Goal: Register for event/course

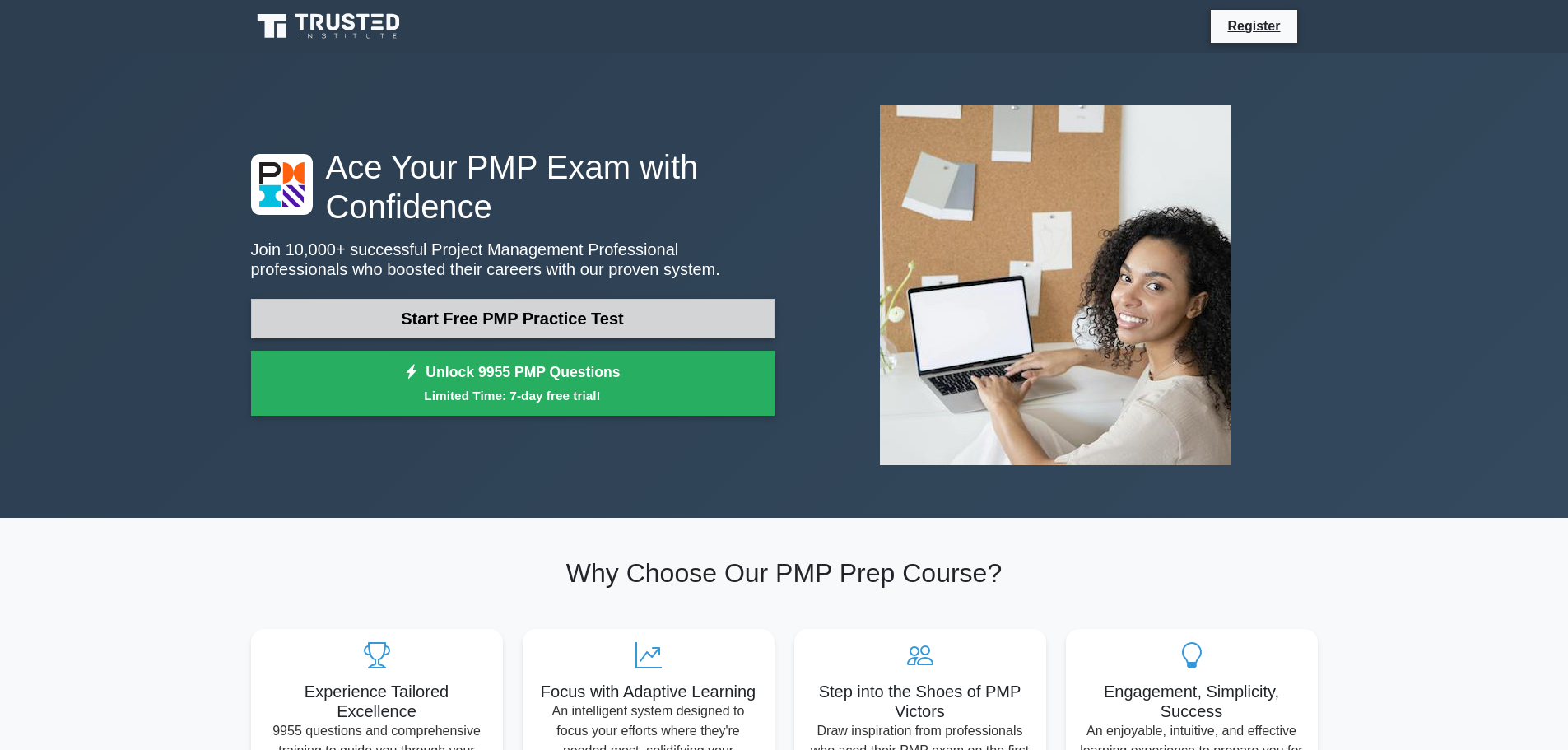
click at [480, 318] on link "Start Free PMP Practice Test" at bounding box center [513, 319] width 524 height 39
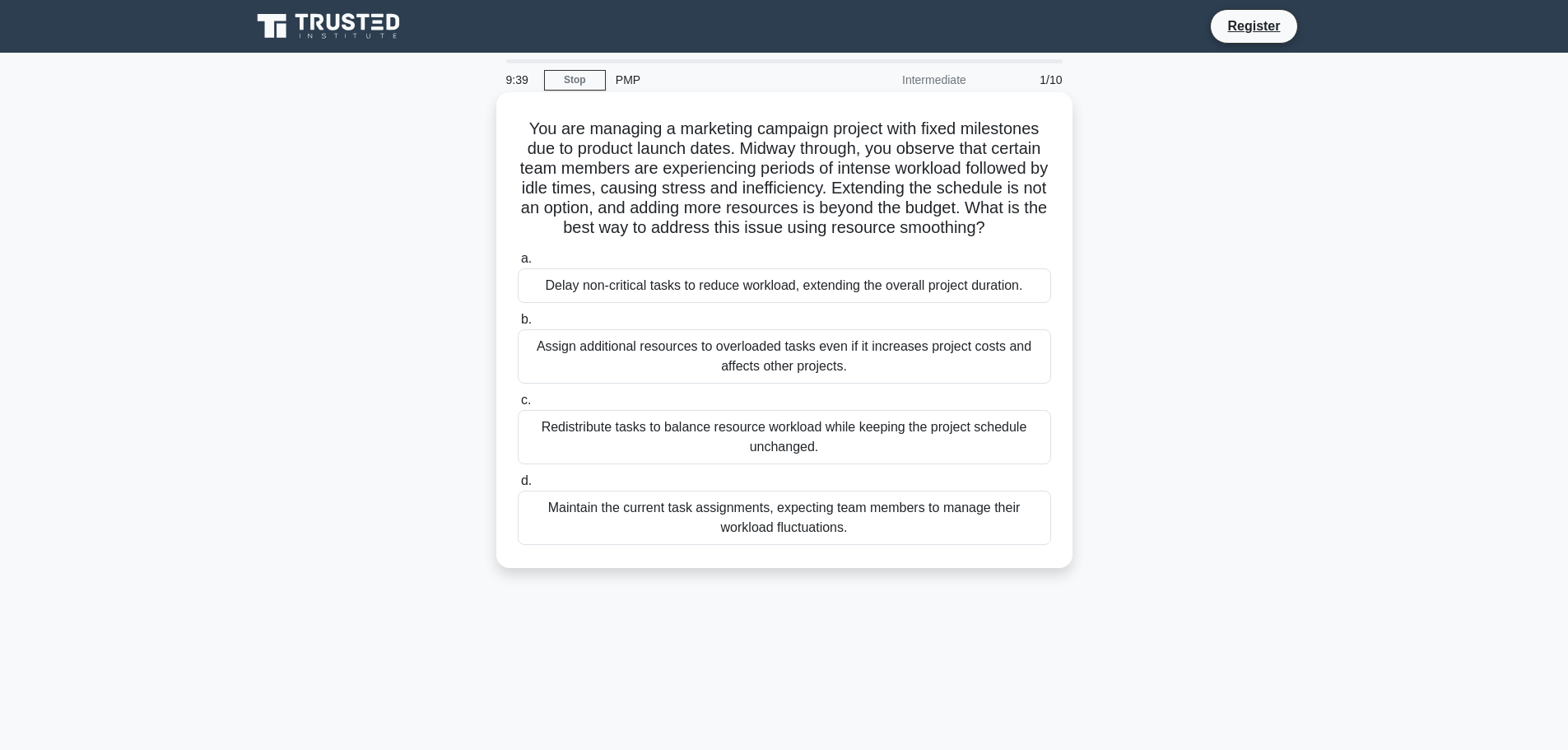
drag, startPoint x: 699, startPoint y: 192, endPoint x: 1037, endPoint y: 234, distance: 340.6
click at [1037, 234] on h5 "You are managing a marketing campaign project with fixed milestones due to prod…" at bounding box center [784, 179] width 537 height 121
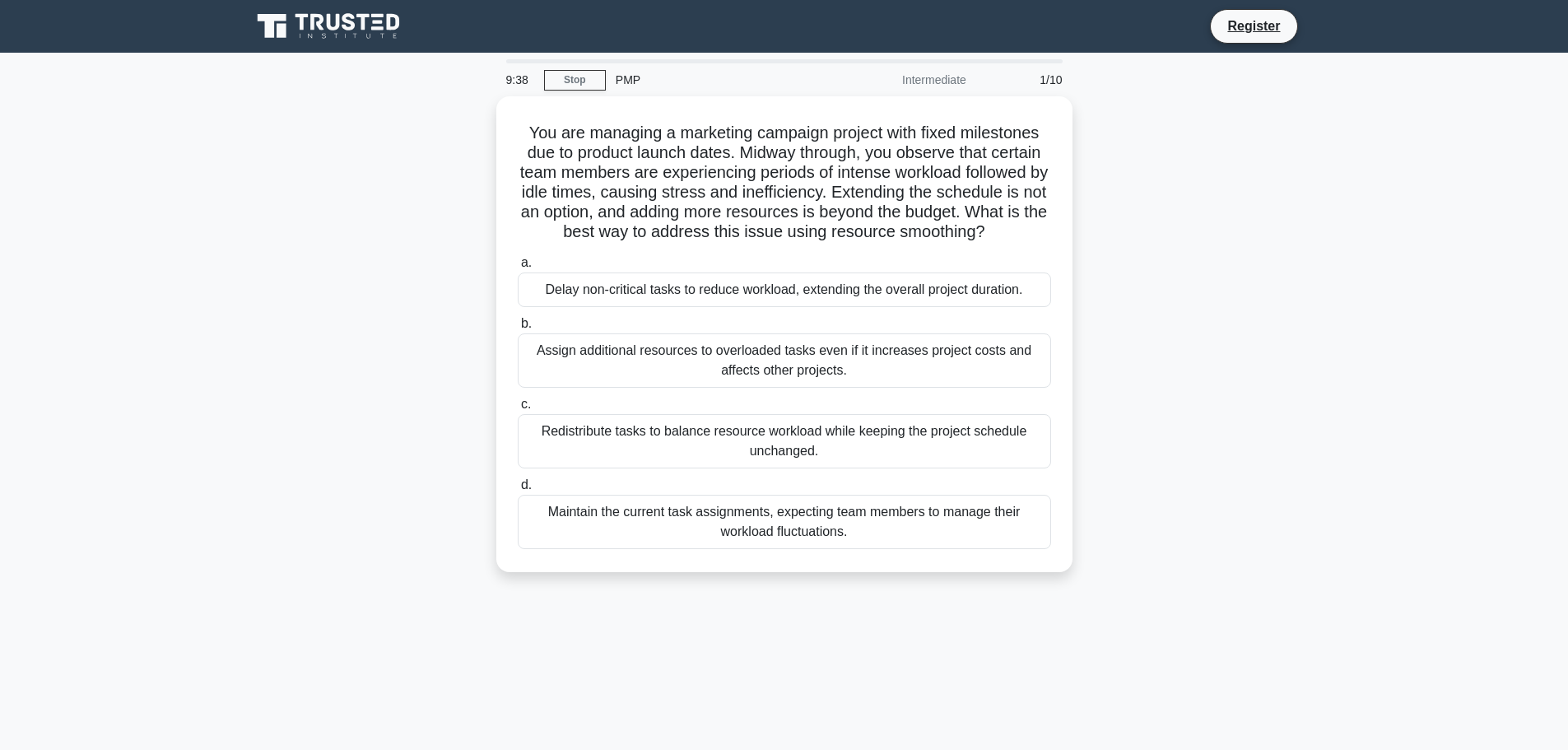
click at [381, 310] on div "You are managing a marketing campaign project with fixed milestones due to prod…" at bounding box center [785, 344] width 1087 height 496
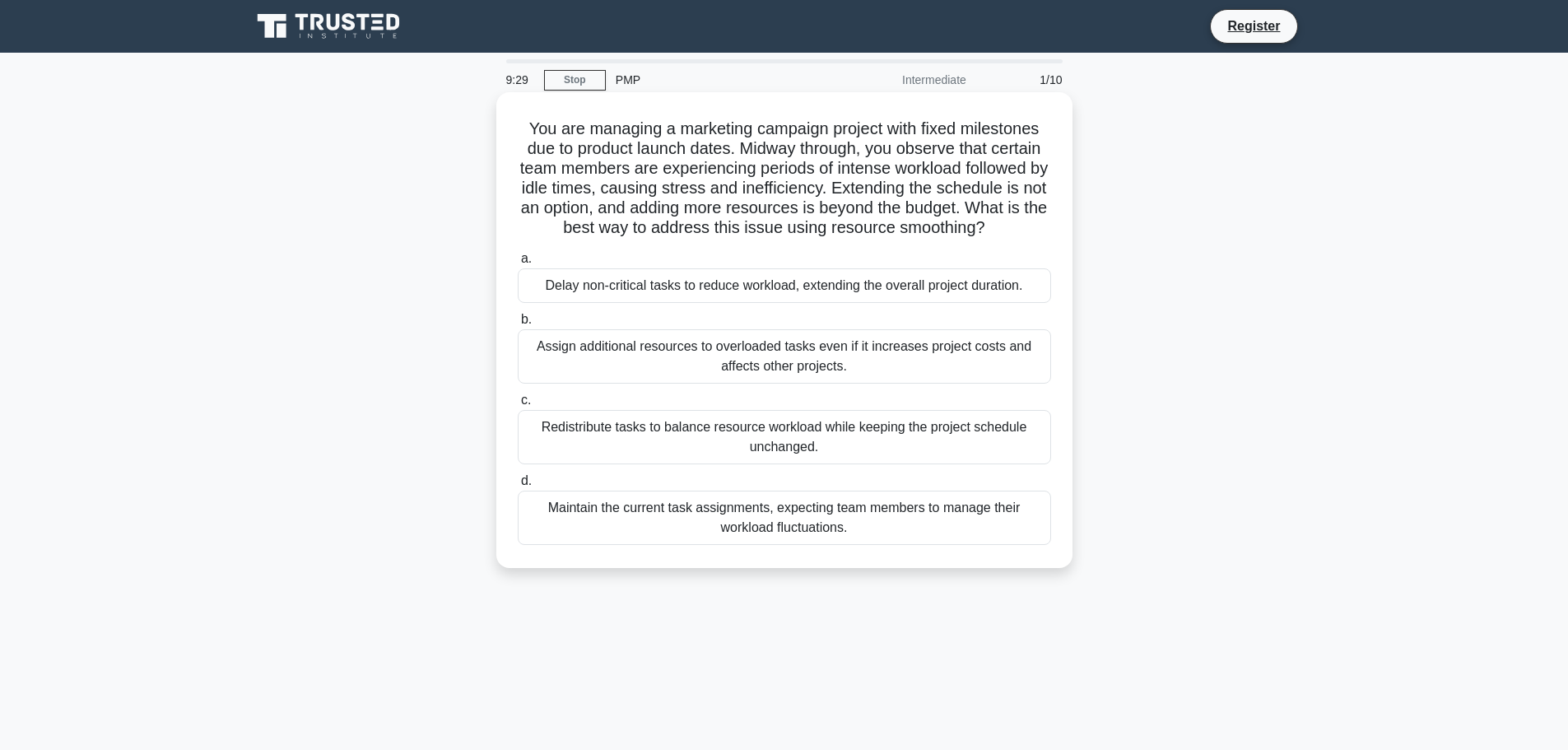
drag, startPoint x: 878, startPoint y: 195, endPoint x: 1047, endPoint y: 226, distance: 171.8
click at [1047, 226] on h5 "You are managing a marketing campaign project with fixed milestones due to prod…" at bounding box center [784, 179] width 537 height 121
click at [852, 218] on h5 "You are managing a marketing campaign project with fixed milestones due to prod…" at bounding box center [784, 179] width 537 height 121
click at [704, 294] on div "Delay non-critical tasks to reduce workload, extending the overall project dura…" at bounding box center [785, 286] width 534 height 34
click at [518, 264] on input "a. Delay non-critical tasks to reduce workload, extending the overall project d…" at bounding box center [518, 258] width 0 height 11
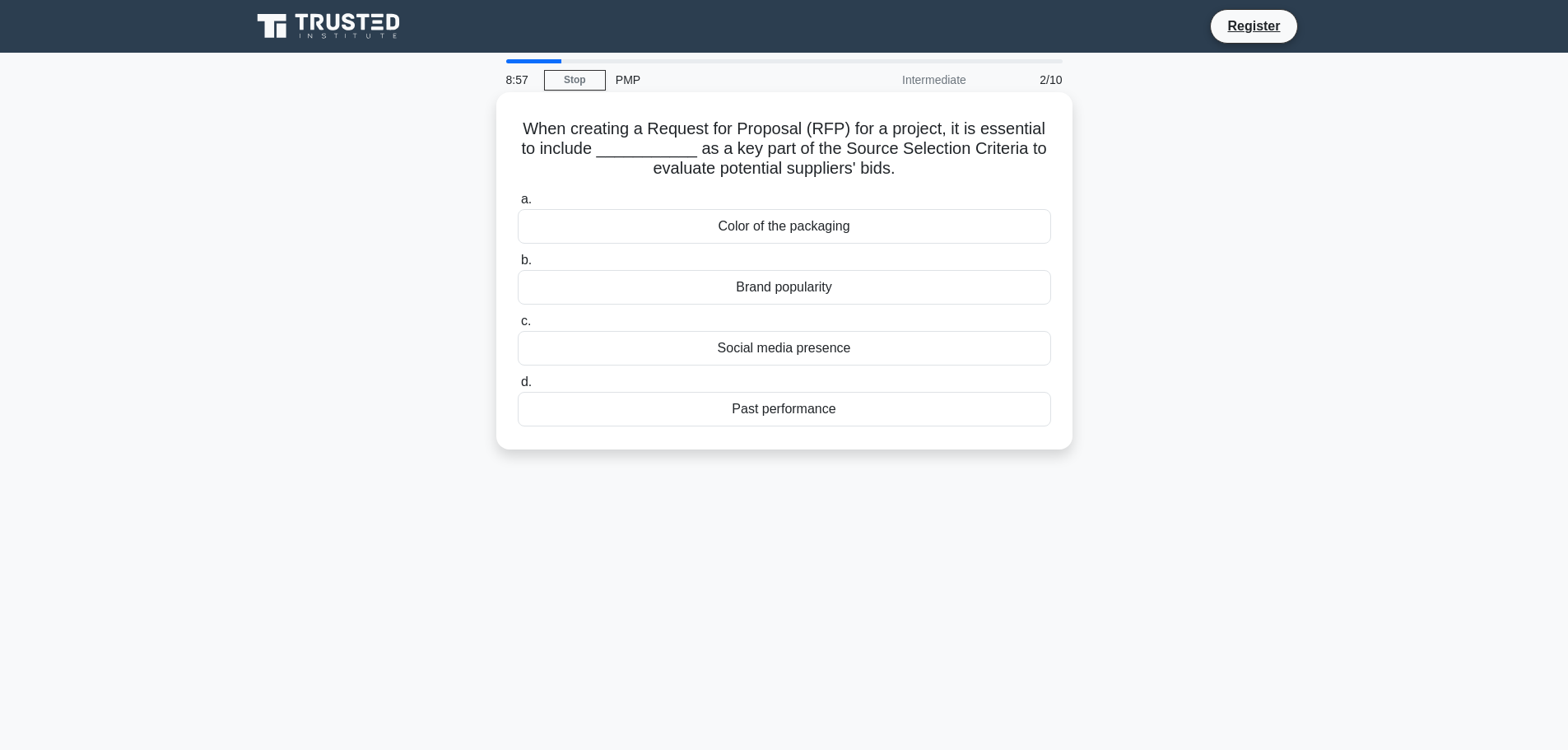
click at [544, 406] on div "Past performance" at bounding box center [785, 408] width 534 height 34
click at [518, 388] on input "d. Past performance" at bounding box center [518, 382] width 0 height 11
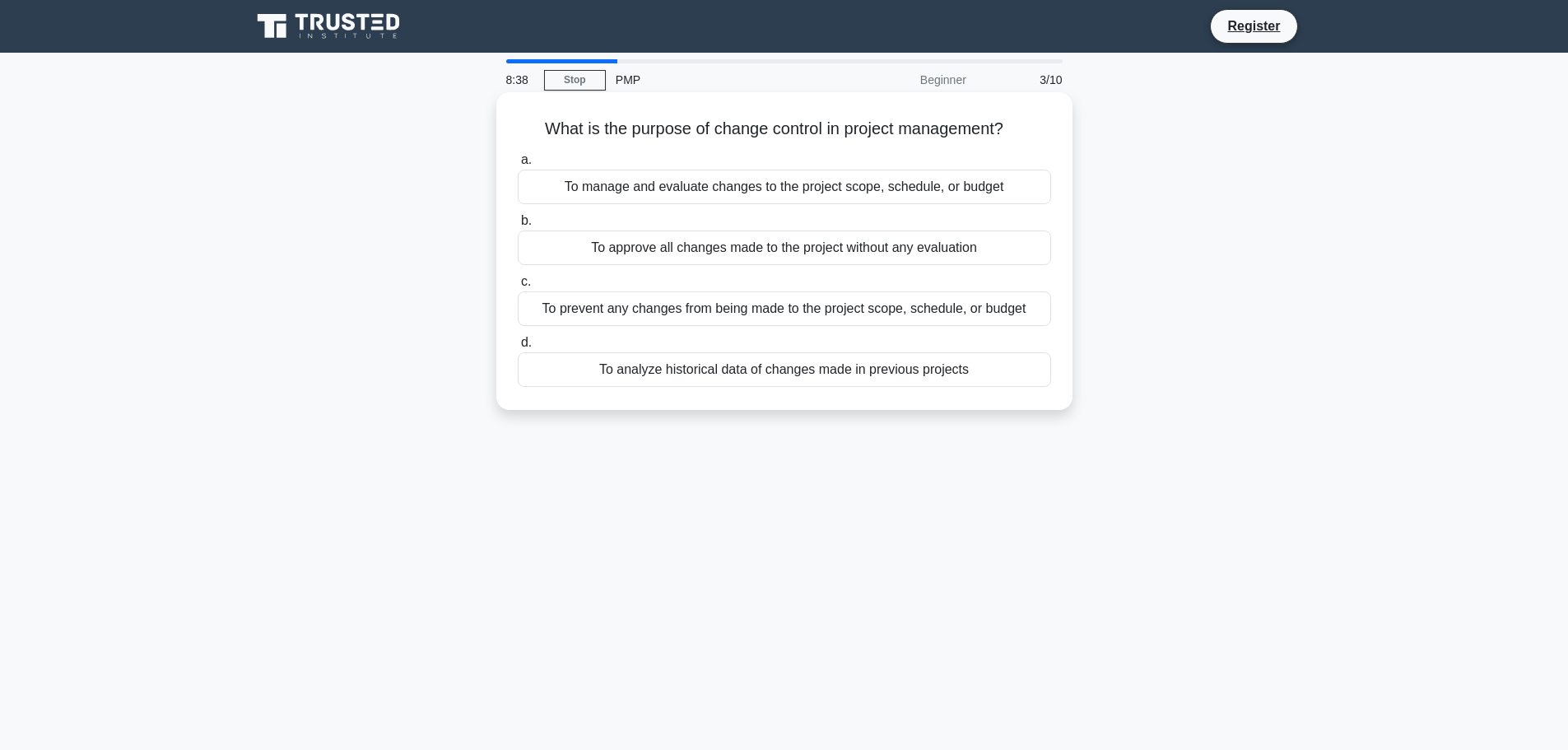
click at [639, 192] on div "To manage and evaluate changes to the project scope, schedule, or budget" at bounding box center [785, 187] width 534 height 34
click at [518, 166] on input "a. To manage and evaluate changes to the project scope, schedule, or budget" at bounding box center [518, 160] width 0 height 11
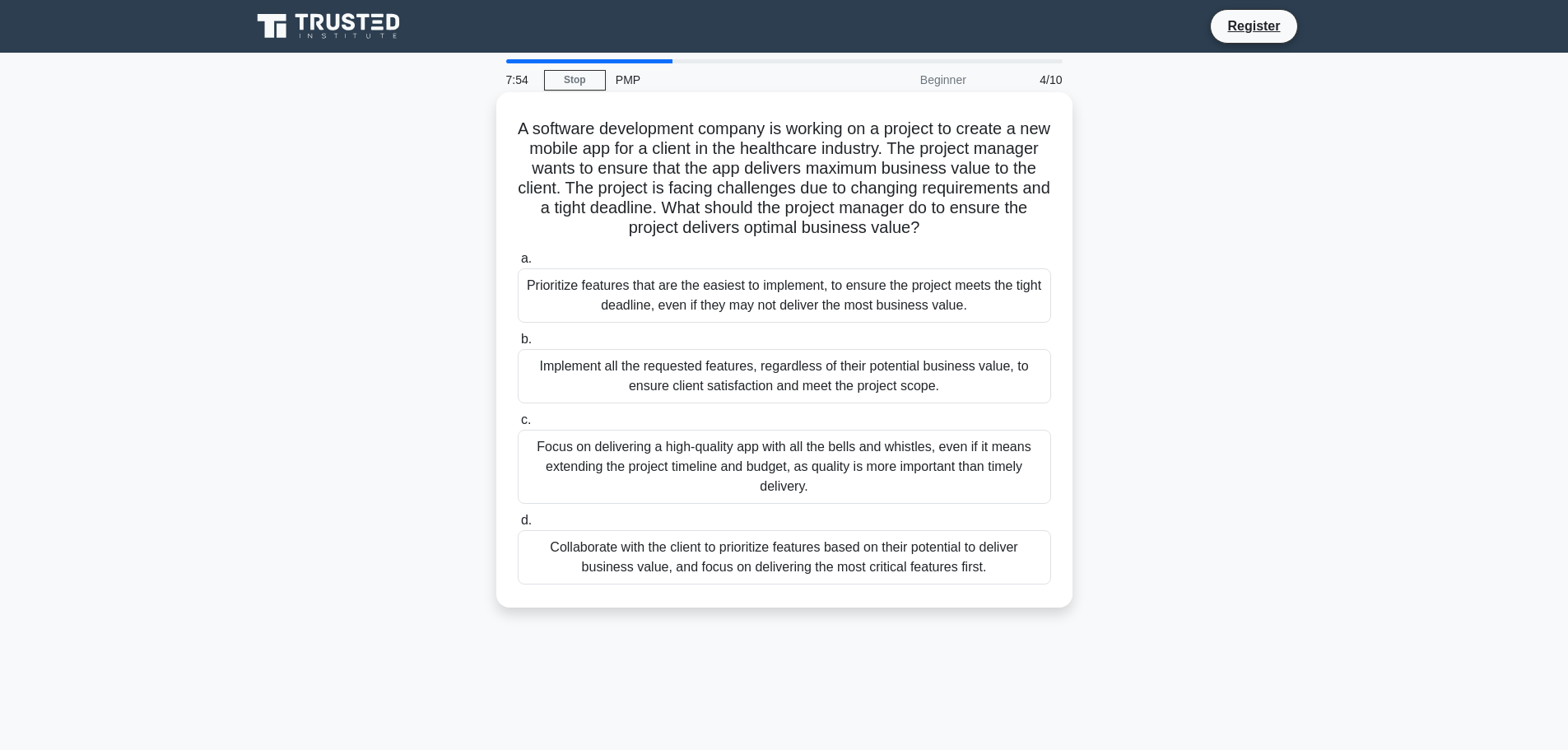
click at [845, 565] on div "Collaborate with the client to prioritize features based on their potential to …" at bounding box center [785, 557] width 534 height 54
click at [518, 526] on input "d. Collaborate with the client to prioritize features based on their potential …" at bounding box center [518, 520] width 0 height 11
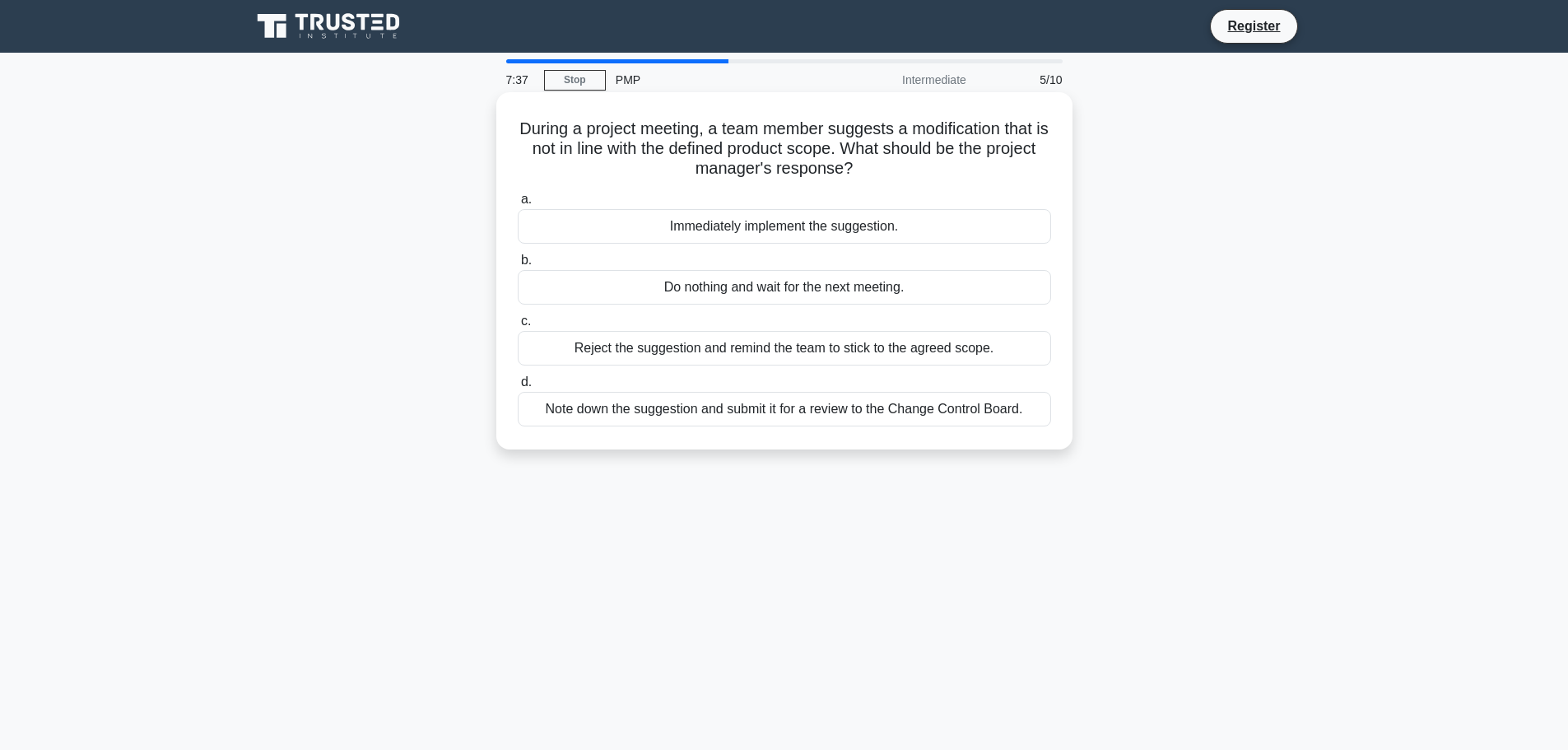
click at [788, 415] on div "Note down the suggestion and submit it for a review to the Change Control Board." at bounding box center [785, 408] width 534 height 34
click at [518, 388] on input "d. Note down the suggestion and submit it for a review to the Change Control Bo…" at bounding box center [518, 382] width 0 height 11
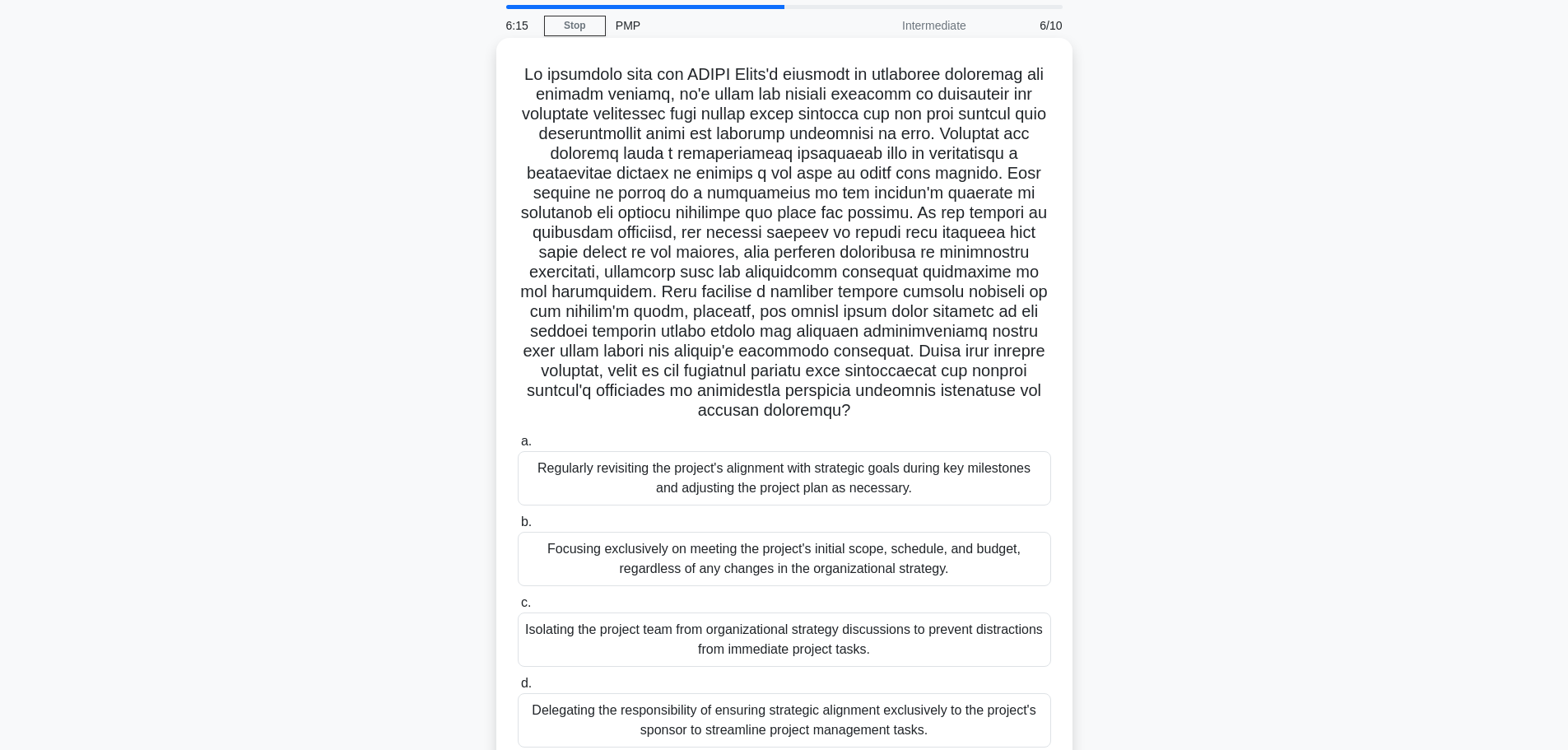
scroll to position [139, 0]
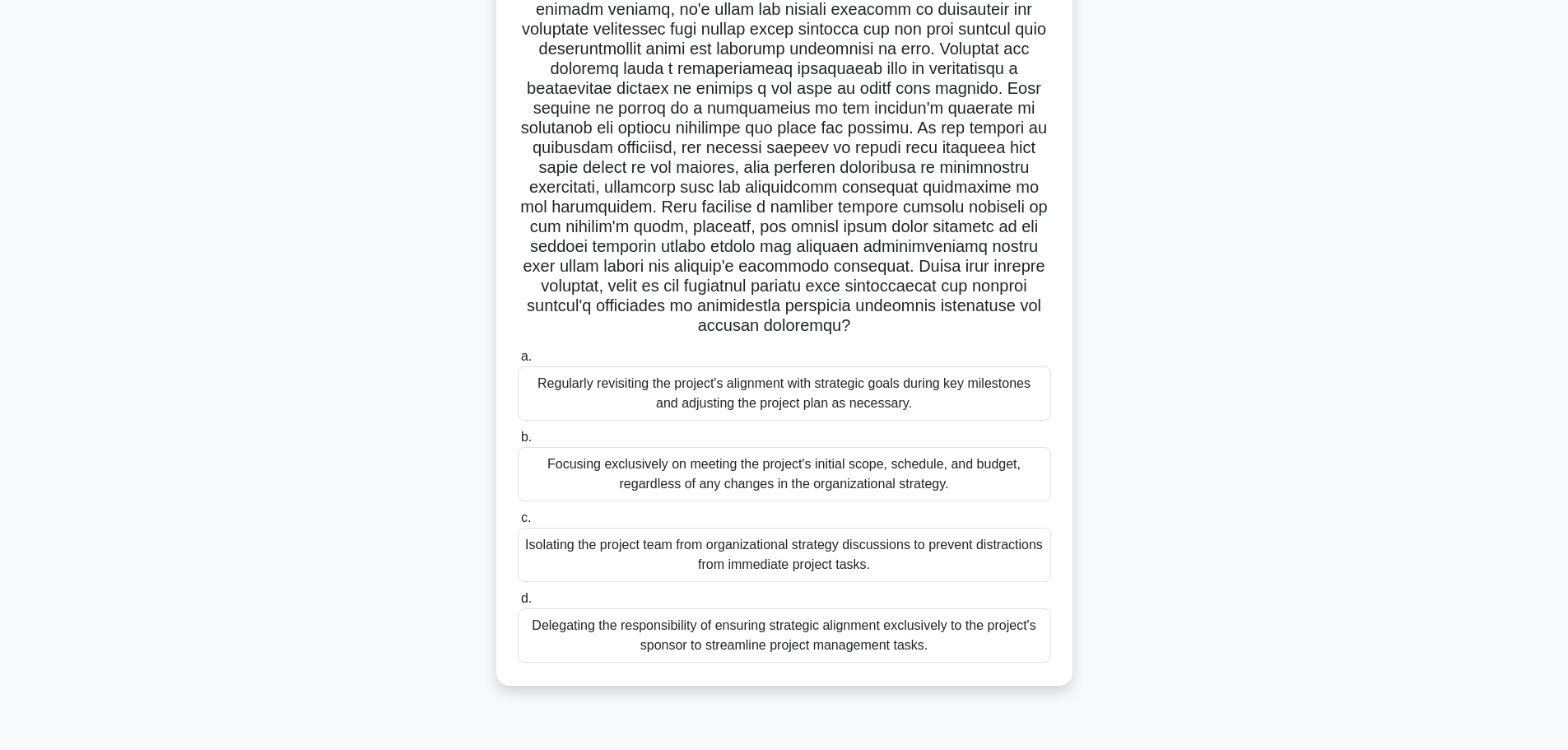
click at [719, 399] on div "Regularly revisiting the project's alignment with strategic goals during key mi…" at bounding box center [785, 393] width 534 height 54
click at [518, 362] on input "a. Regularly revisiting the project's alignment with strategic goals during key…" at bounding box center [518, 356] width 0 height 11
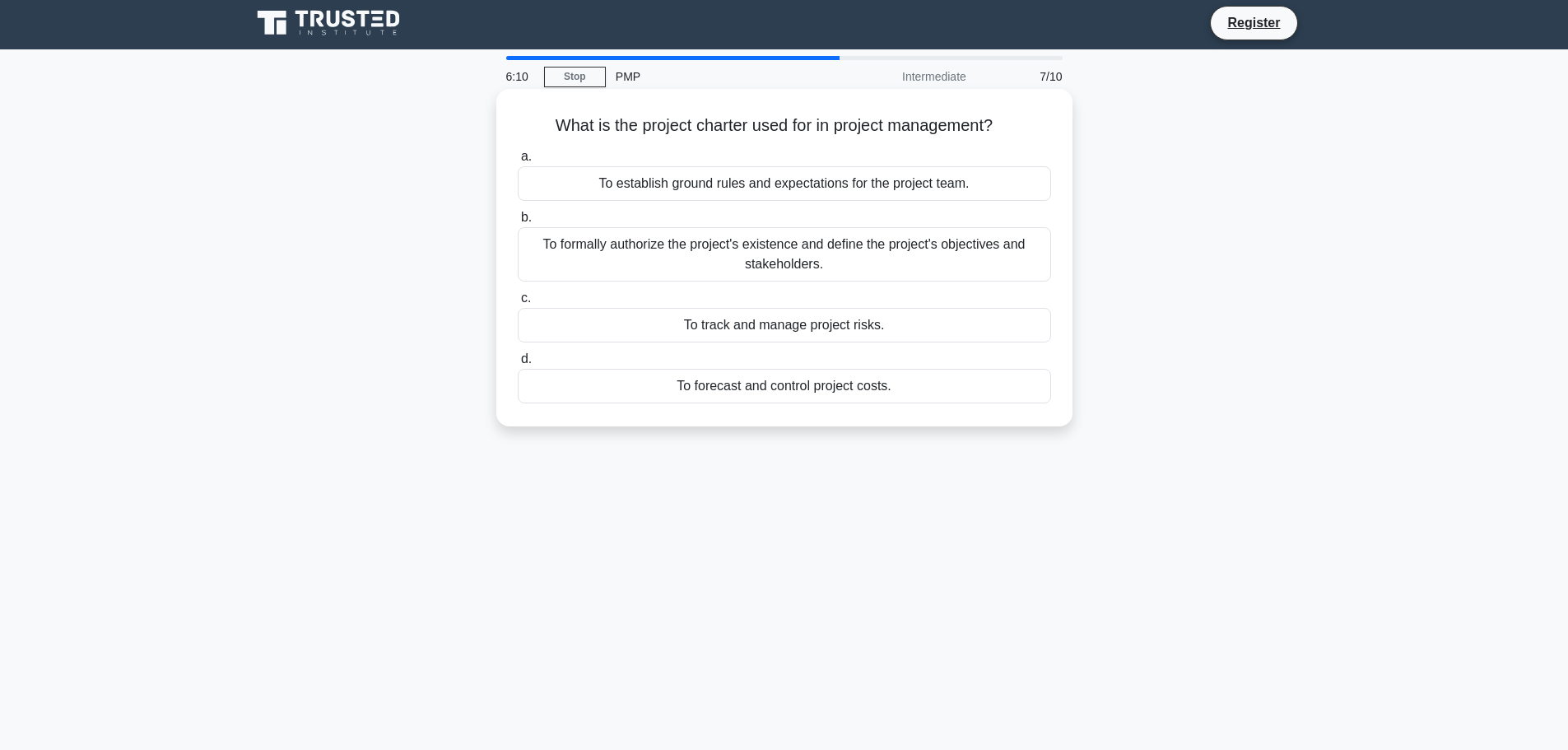
scroll to position [0, 0]
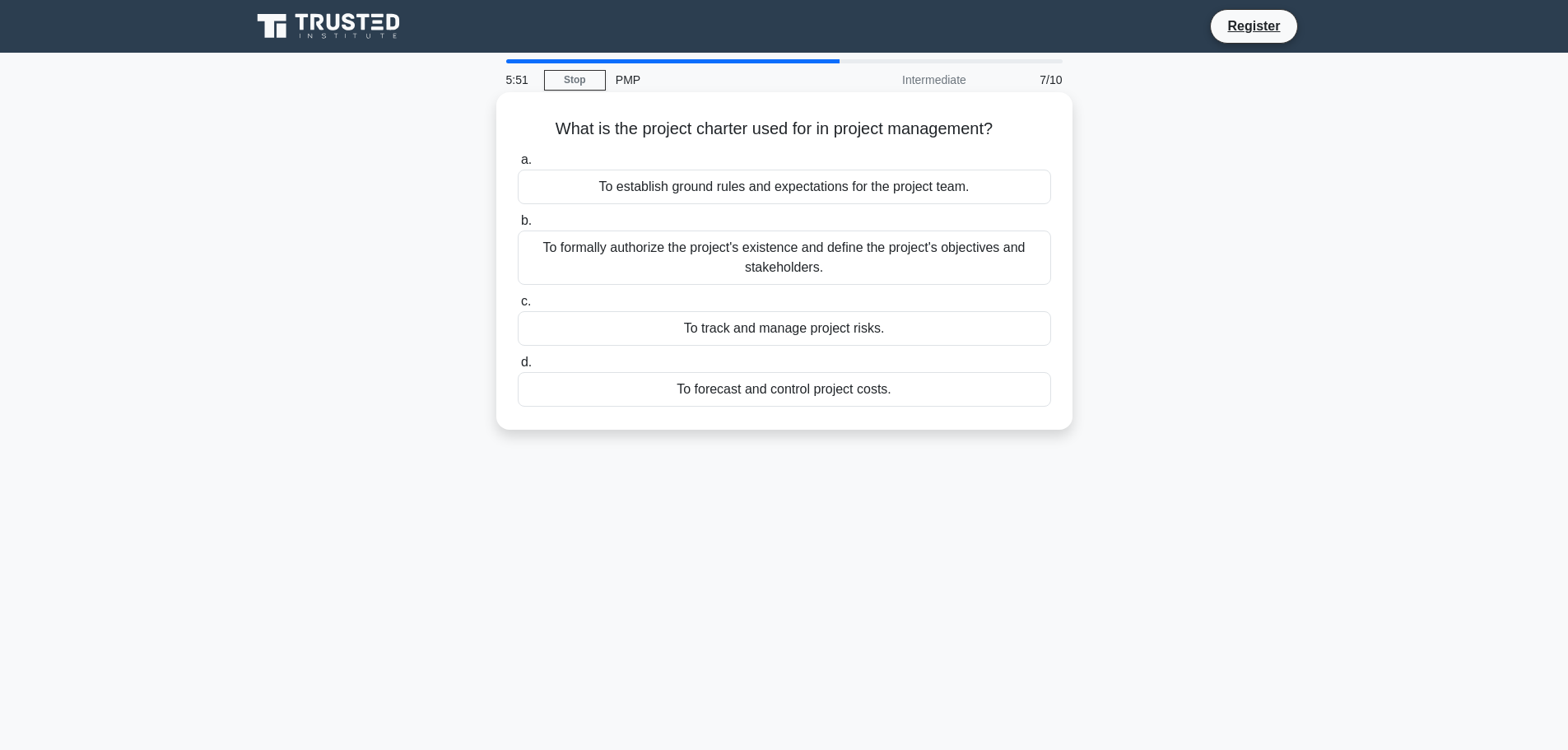
click at [798, 258] on div "To formally authorize the project's existence and define the project's objectiv…" at bounding box center [785, 257] width 534 height 54
click at [518, 227] on input "b. To formally authorize the project's existence and define the project's objec…" at bounding box center [518, 221] width 0 height 11
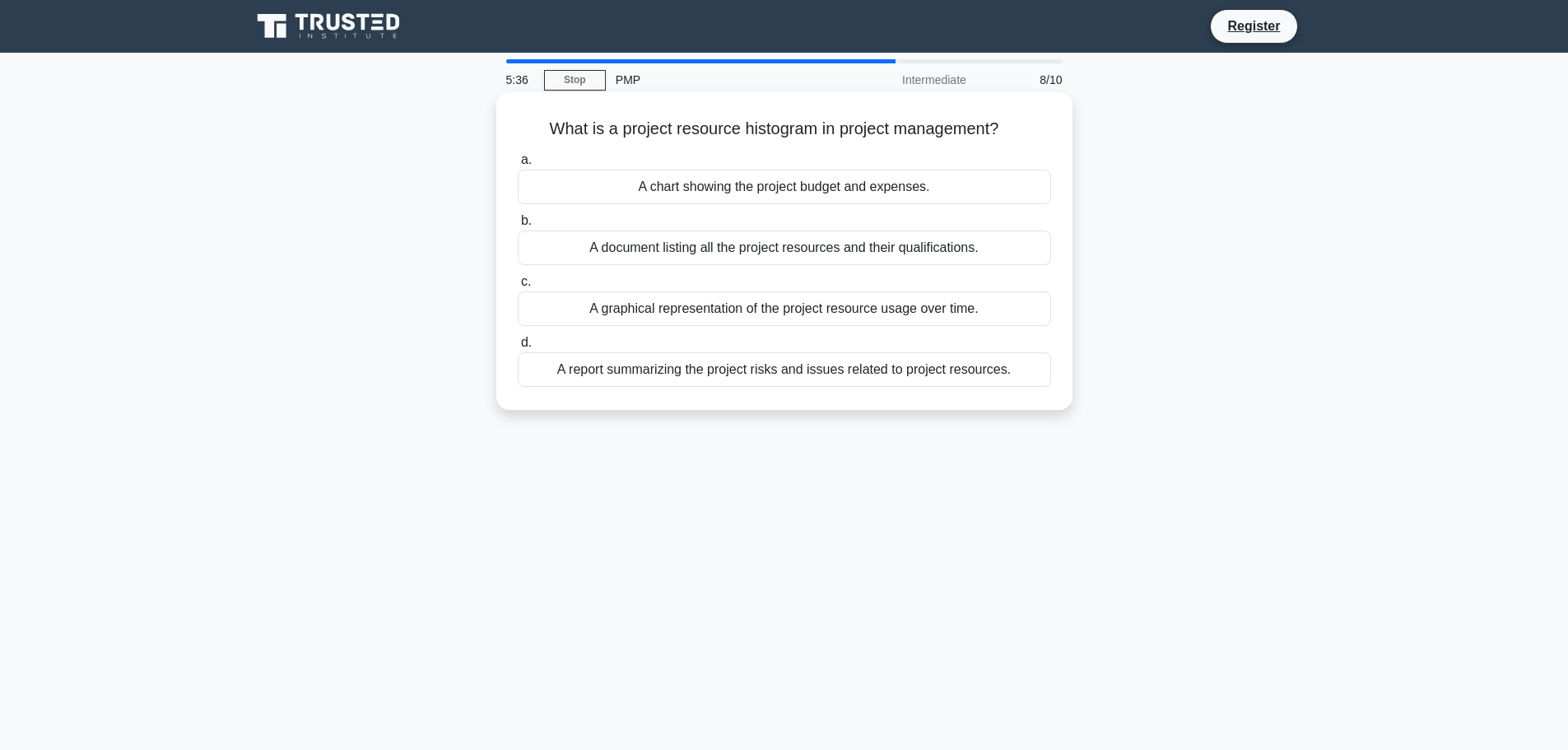
click at [829, 312] on div "A graphical representation of the project resource usage over time." at bounding box center [785, 308] width 534 height 34
click at [518, 288] on input "c. A graphical representation of the project resource usage over time." at bounding box center [518, 282] width 0 height 11
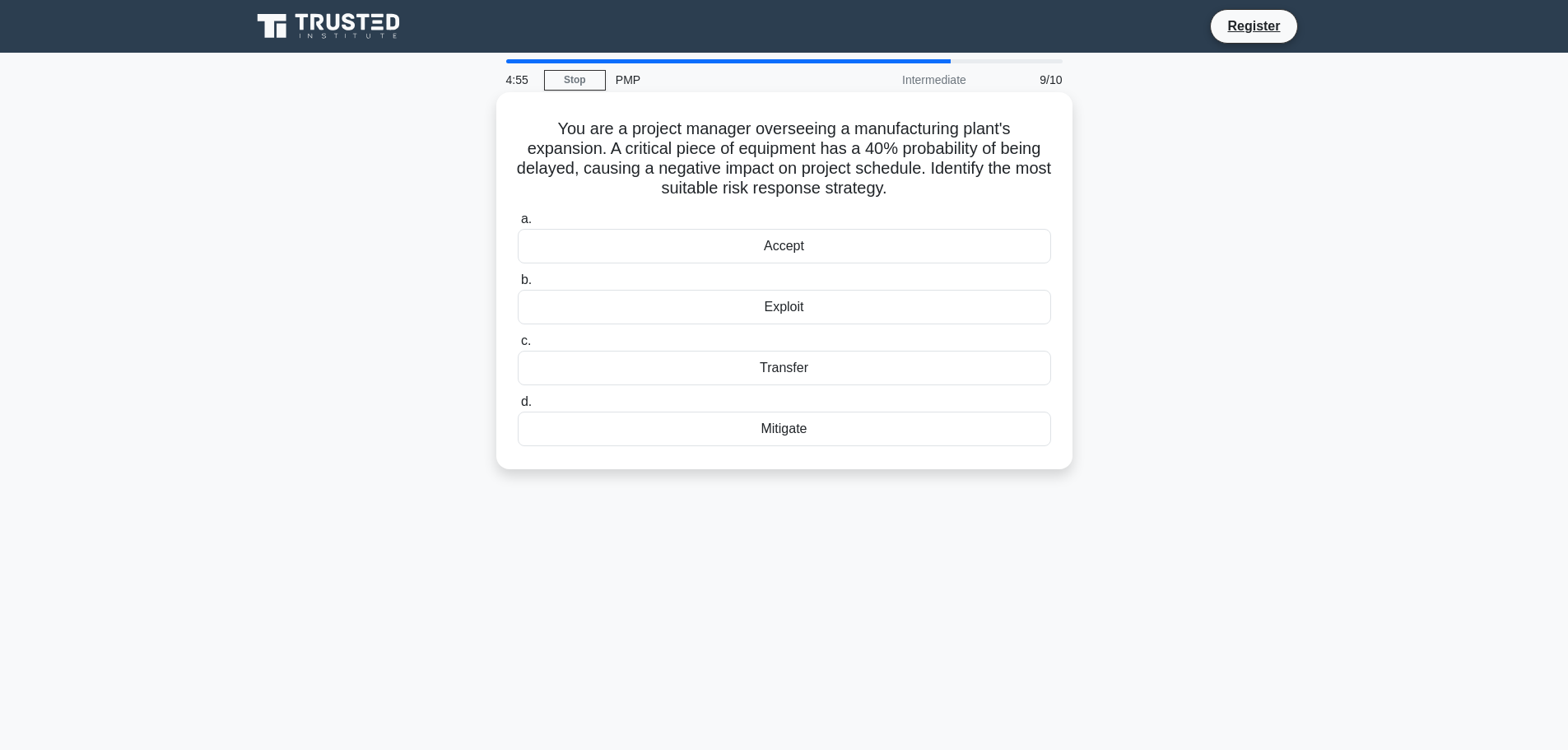
click at [777, 438] on div "Mitigate" at bounding box center [785, 429] width 534 height 34
click at [518, 407] on input "d. Mitigate" at bounding box center [518, 402] width 0 height 11
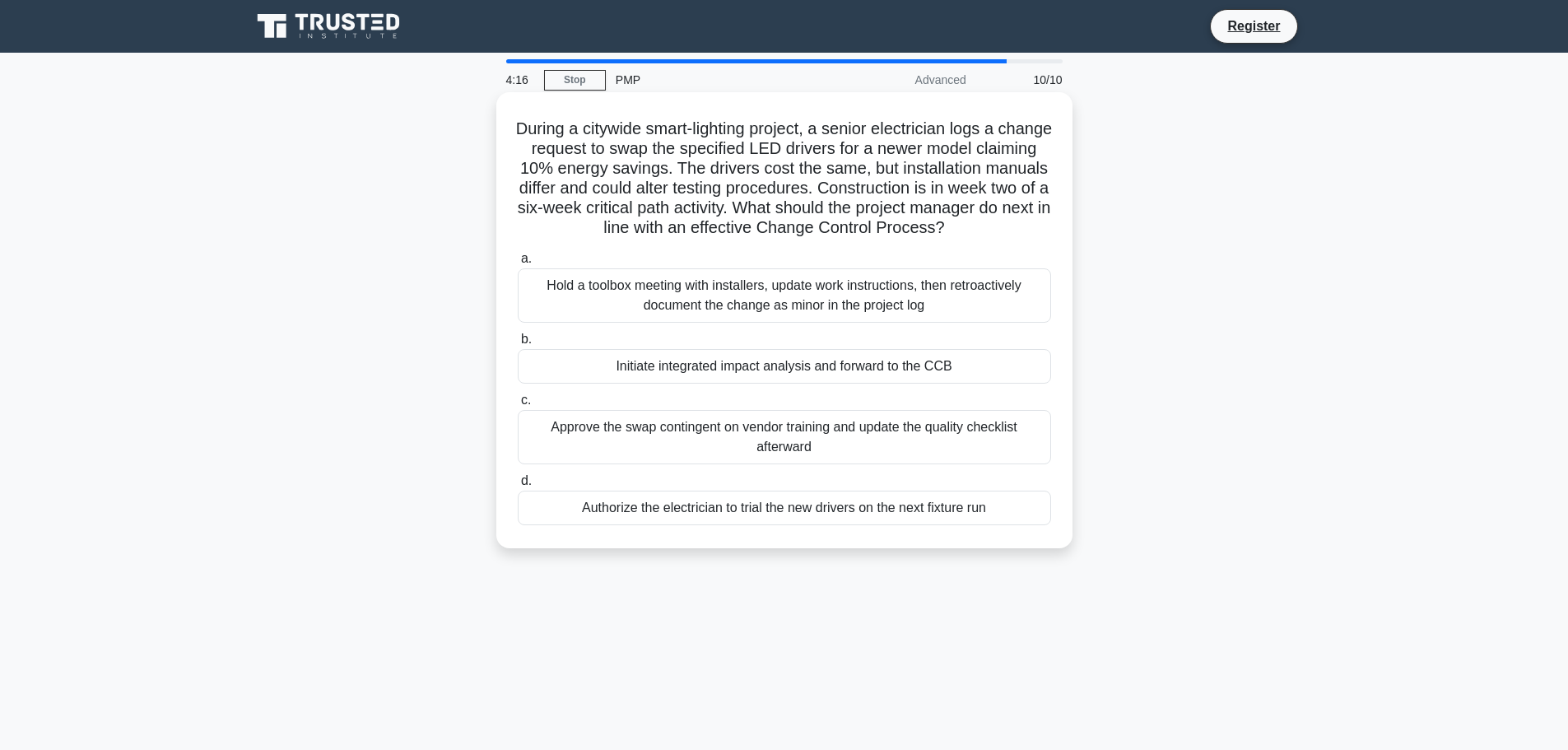
click at [775, 366] on div "Initiate integrated impact analysis and forward to the CCB" at bounding box center [785, 366] width 534 height 34
click at [518, 346] on input "b. Initiate integrated impact analysis and forward to the CCB" at bounding box center [518, 340] width 0 height 11
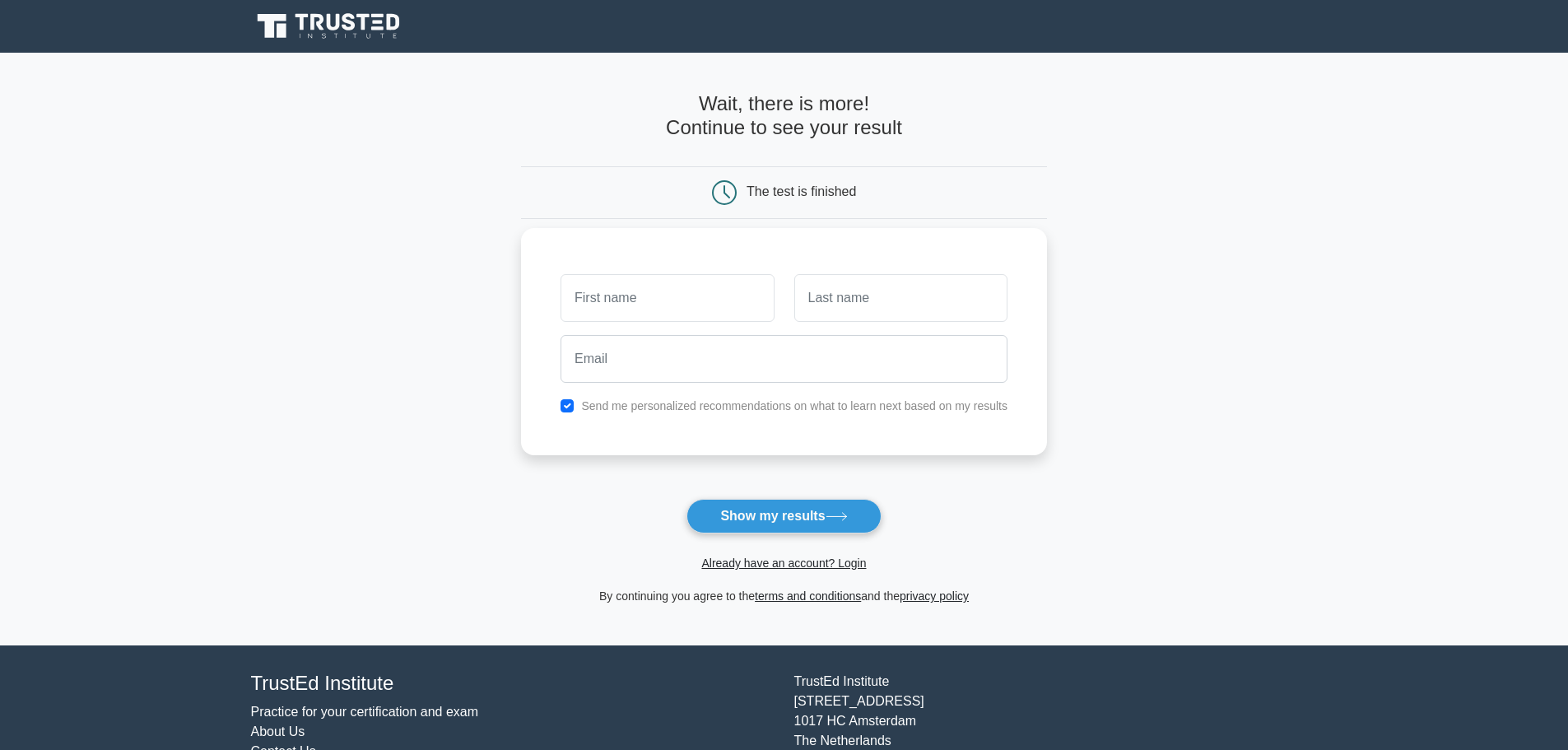
click at [699, 309] on input "text" at bounding box center [666, 297] width 213 height 48
type input "Riccardo"
click at [974, 295] on input "text" at bounding box center [901, 297] width 213 height 48
type input "Viero"
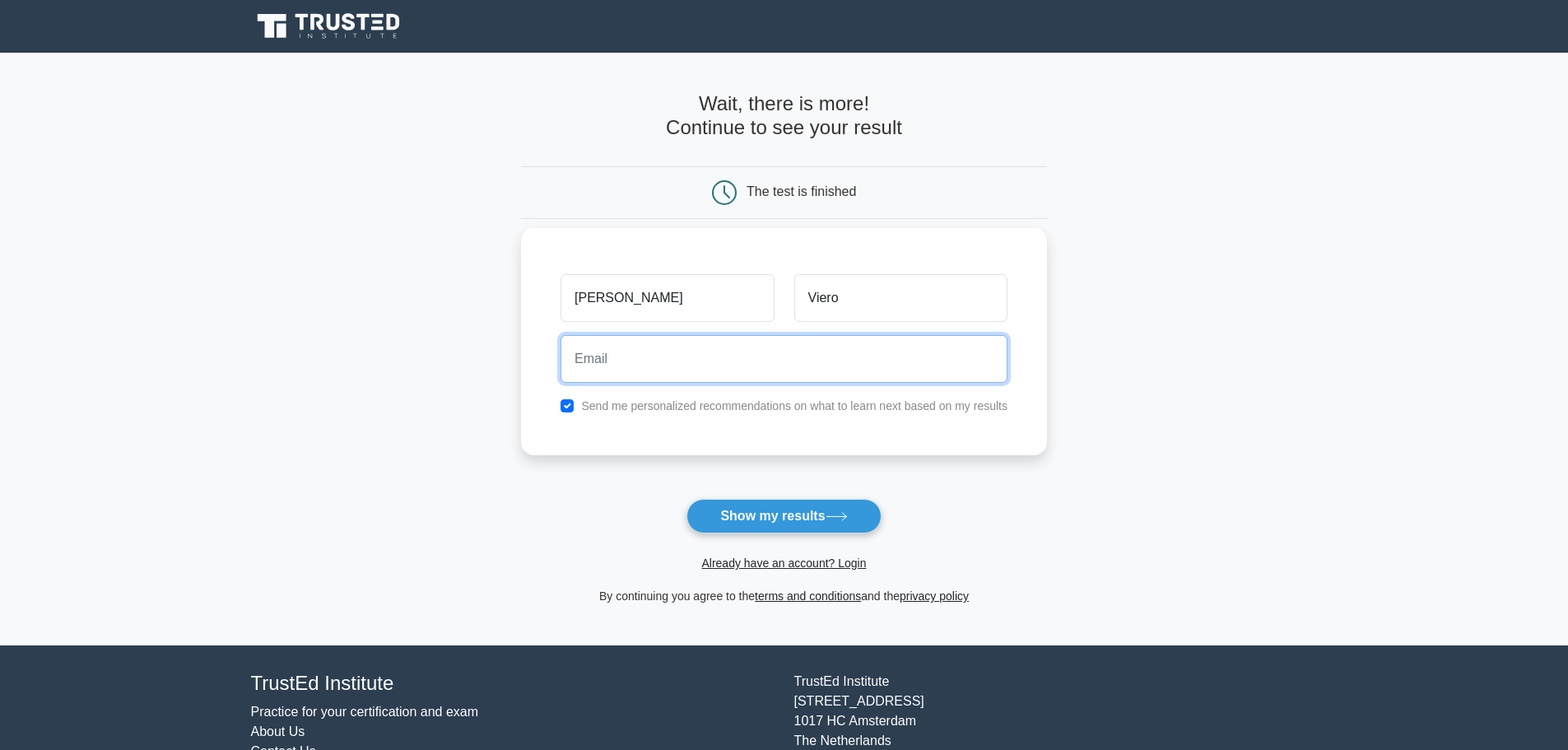
click at [826, 355] on input "email" at bounding box center [784, 359] width 447 height 48
type input "rickyviero95@gmail.com"
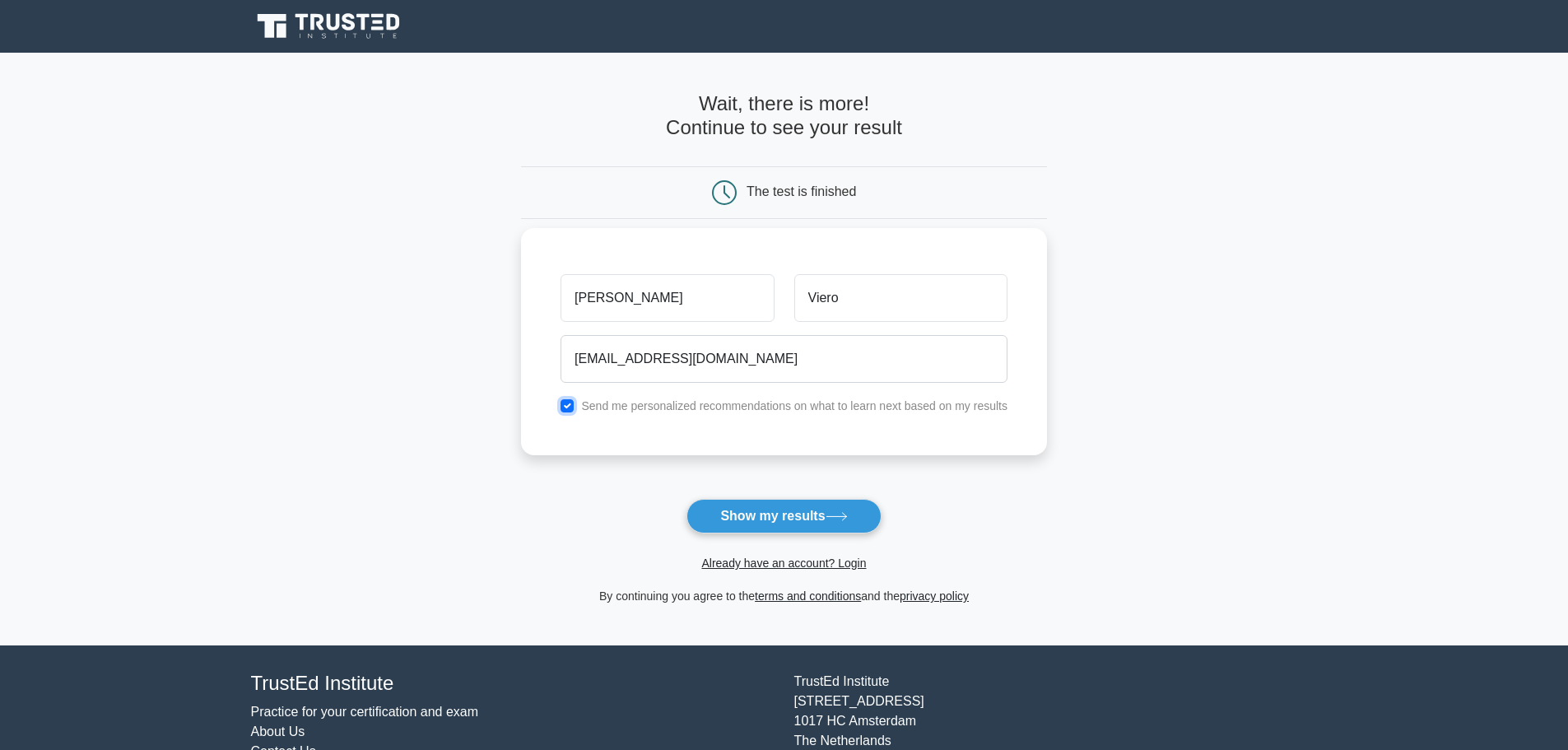
click at [570, 407] on input "checkbox" at bounding box center [566, 405] width 13 height 13
checkbox input "false"
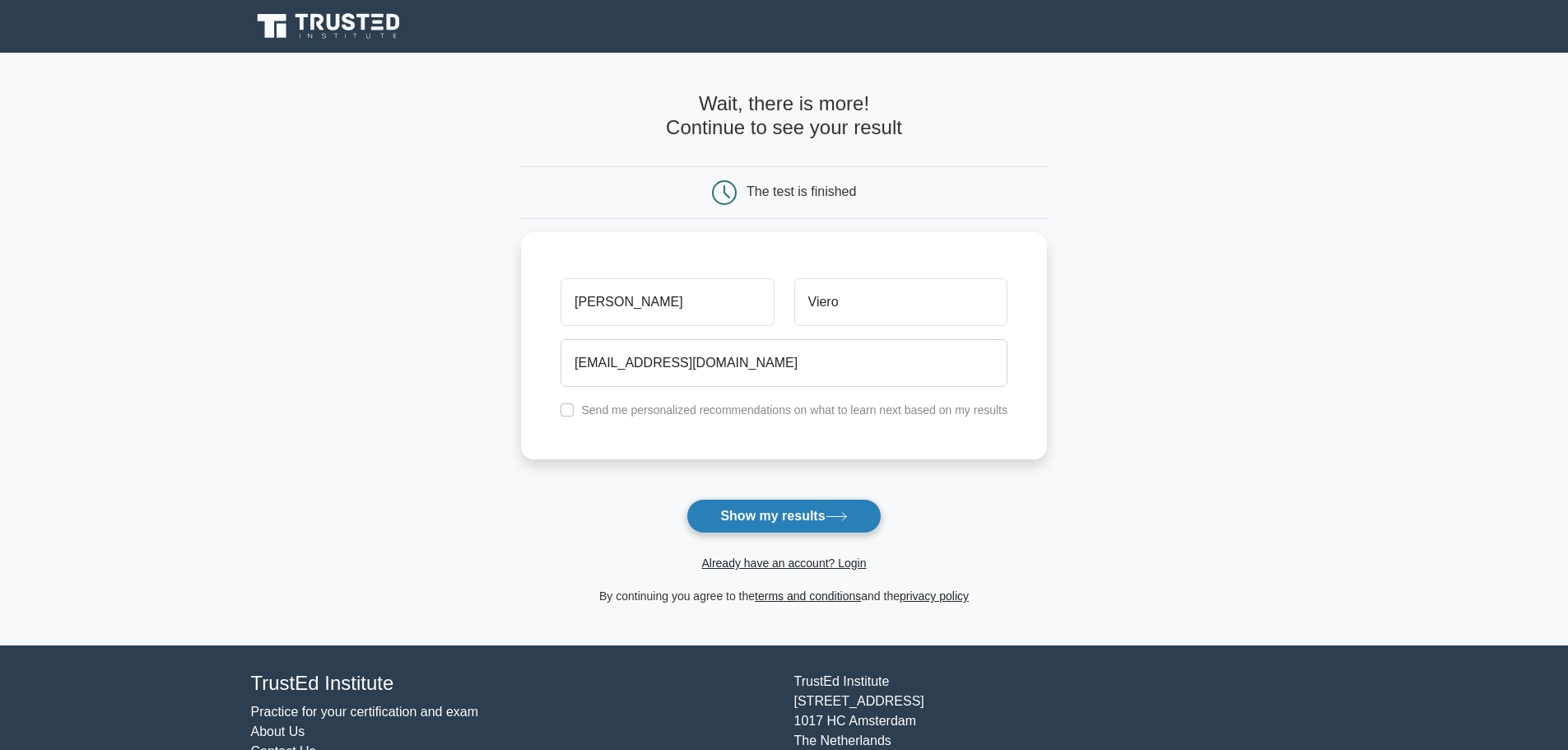
click at [767, 511] on button "Show my results" at bounding box center [784, 515] width 194 height 34
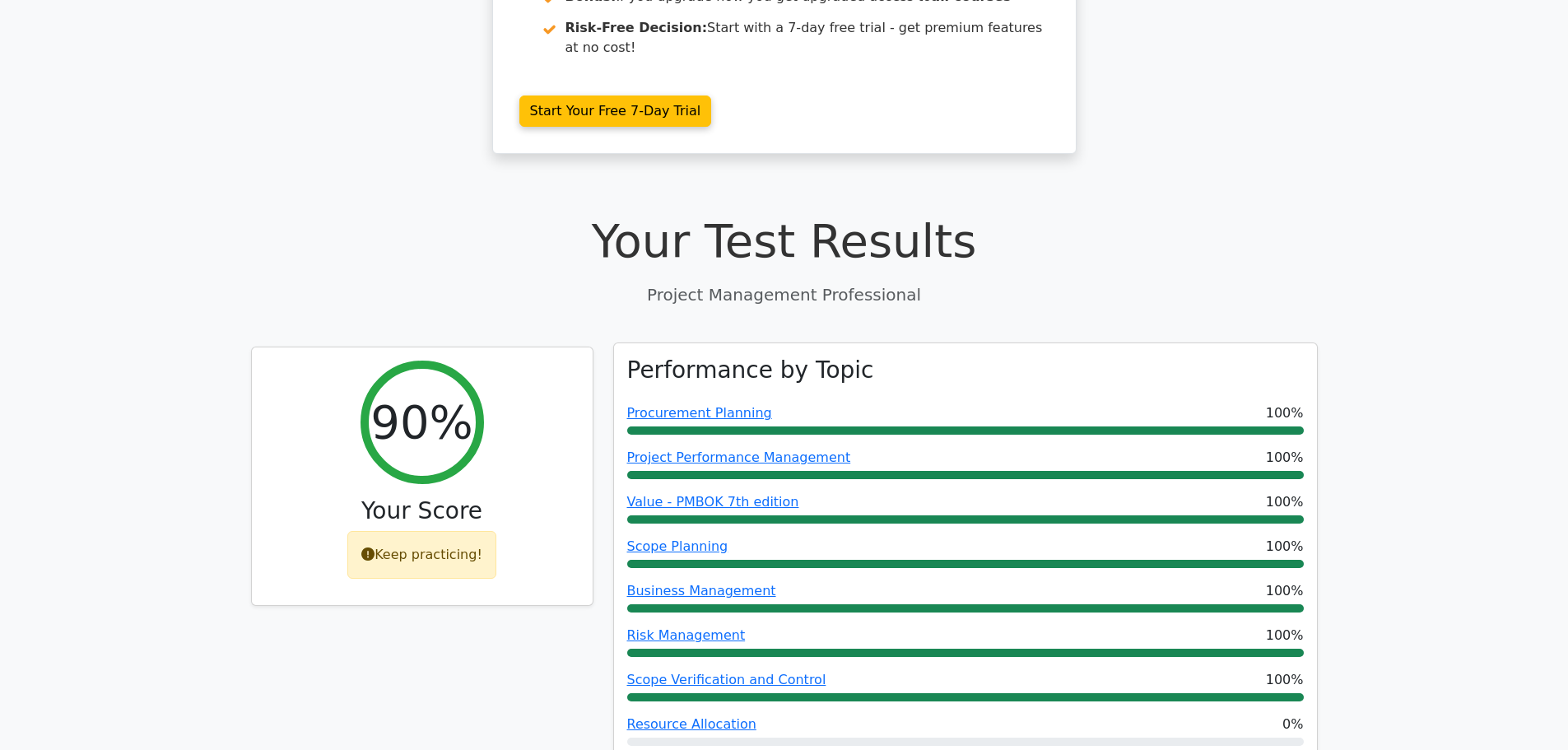
scroll to position [165, 0]
